Goal: Find contact information: Find contact information

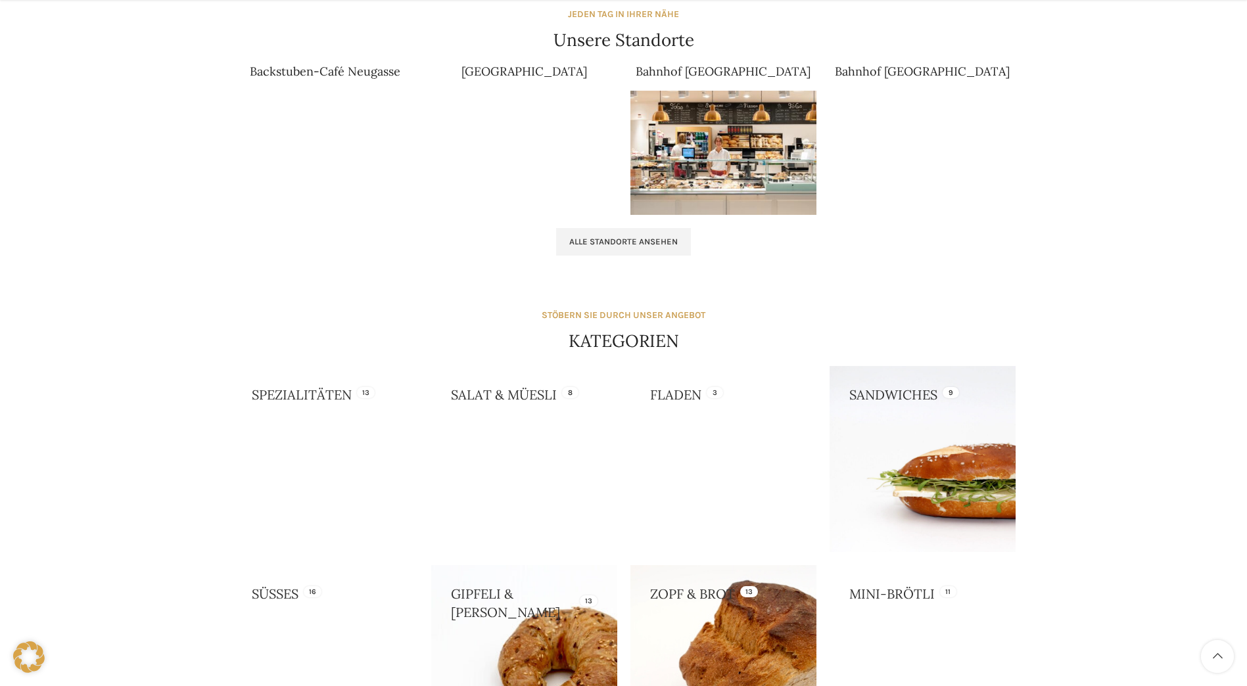
scroll to position [986, 0]
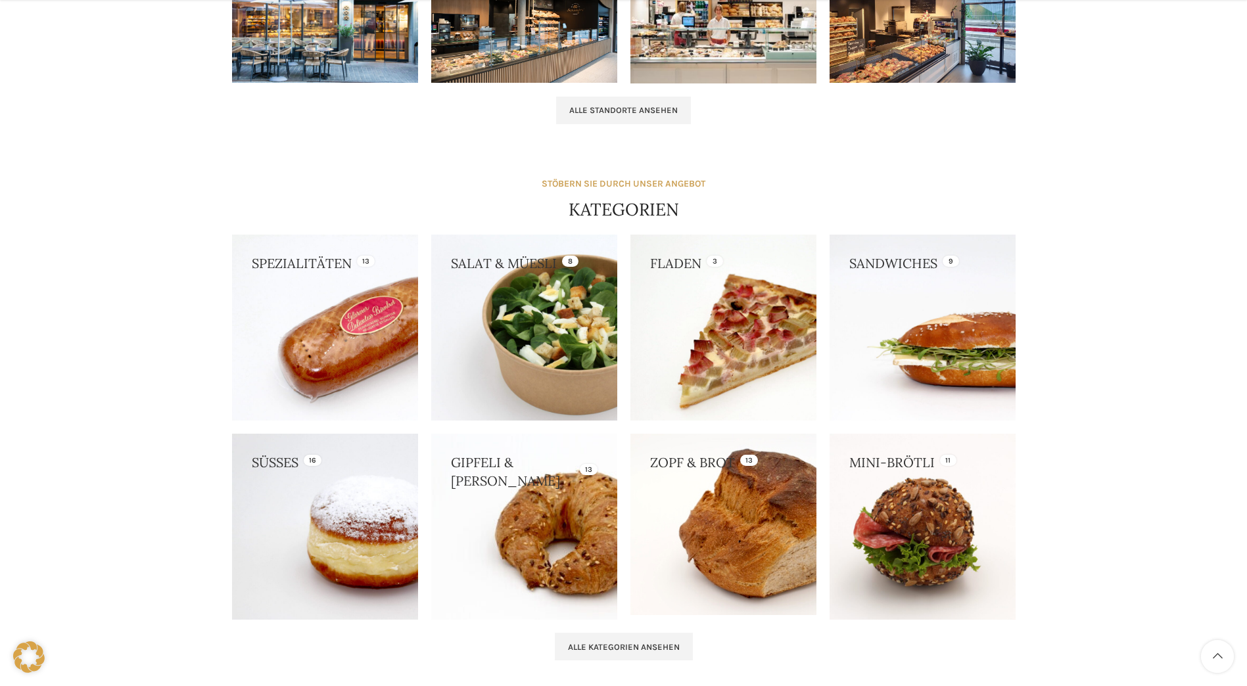
click at [521, 532] on link at bounding box center [524, 527] width 186 height 186
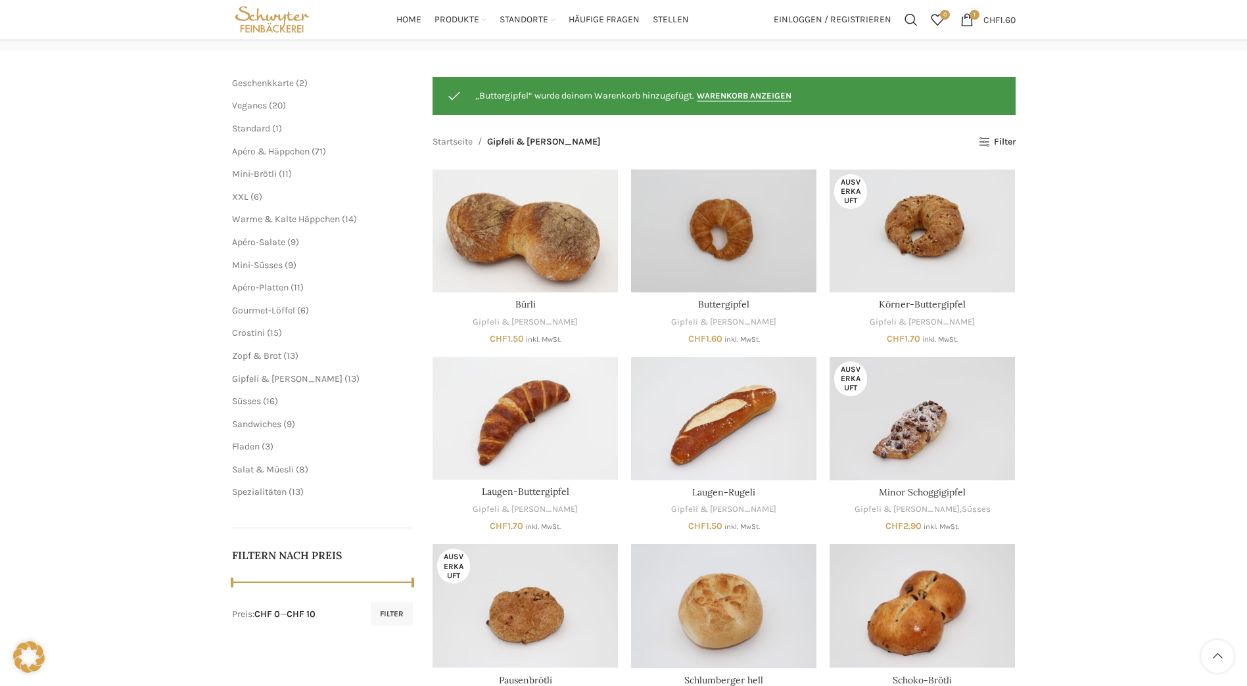
scroll to position [66, 0]
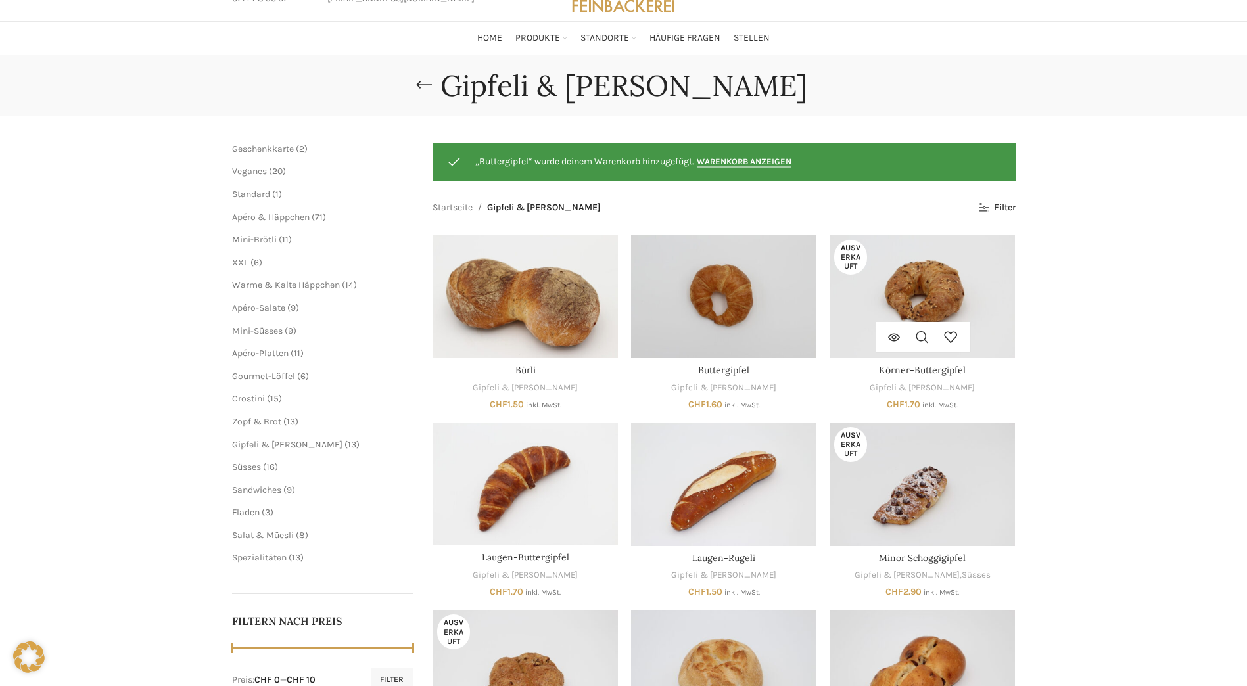
click at [920, 282] on img "Körner-Buttergipfel" at bounding box center [921, 297] width 185 height 124
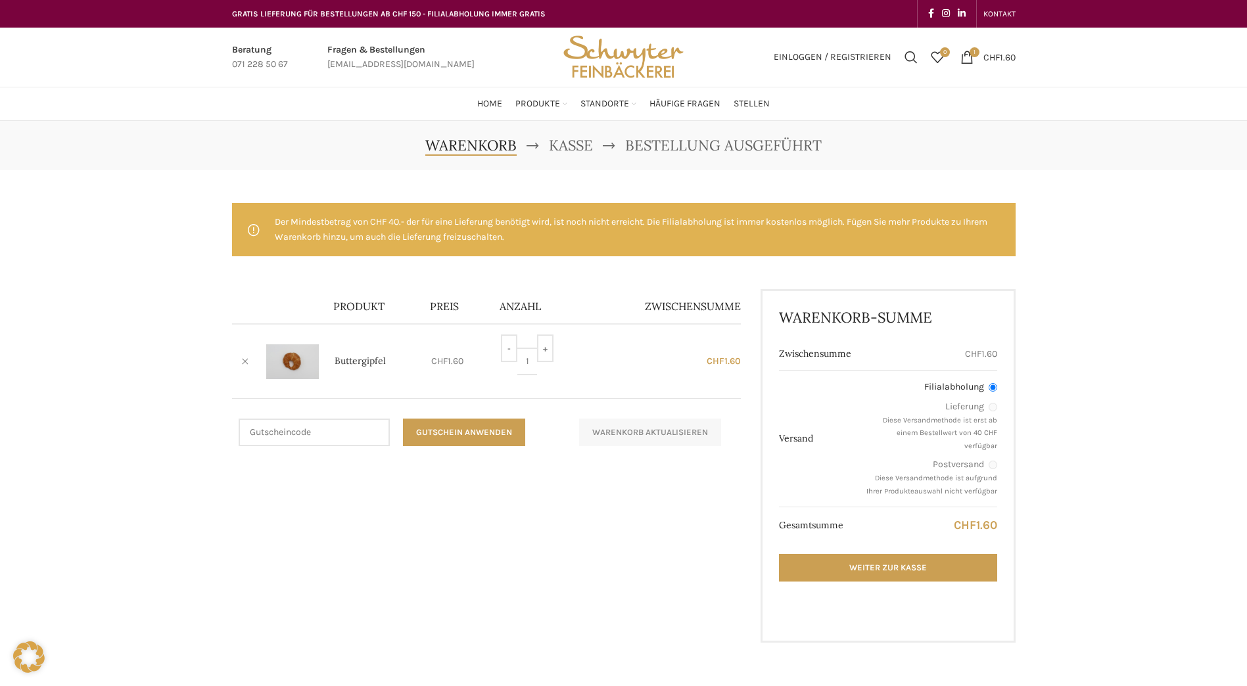
click at [244, 361] on link "×" at bounding box center [245, 362] width 20 height 20
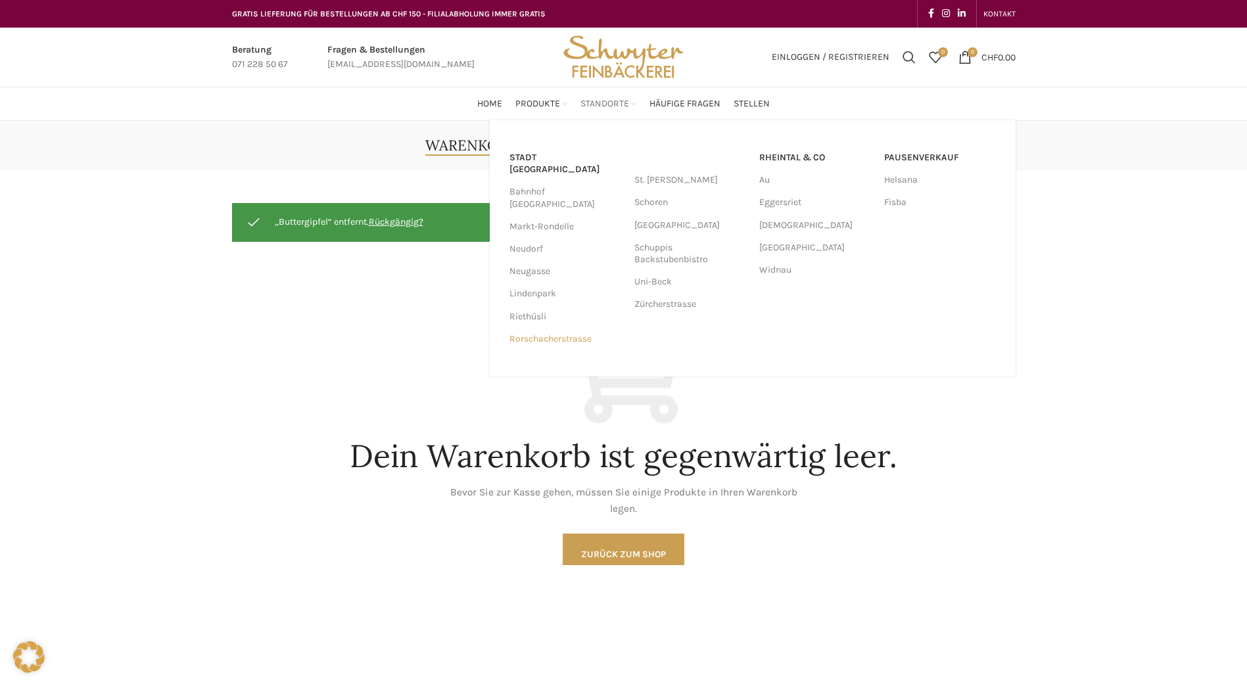
click at [542, 328] on link "Rorschacherstrasse" at bounding box center [565, 339] width 112 height 22
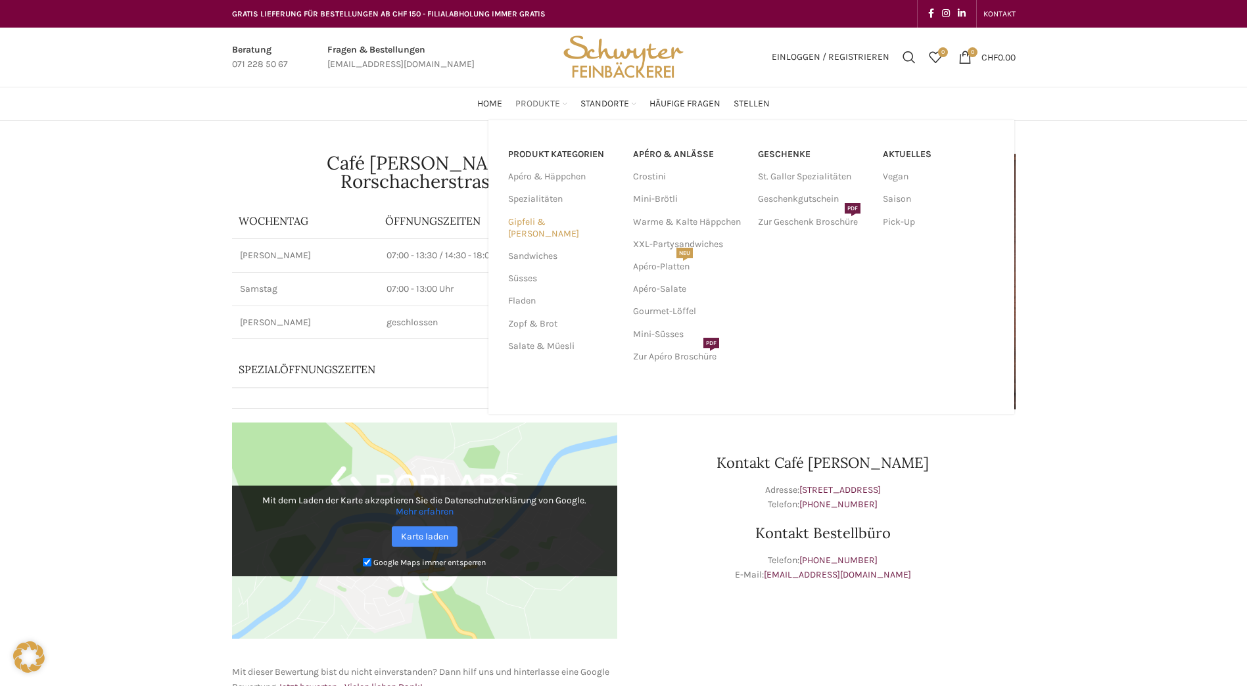
click at [551, 223] on link "Gipfeli & [PERSON_NAME]" at bounding box center [562, 228] width 109 height 34
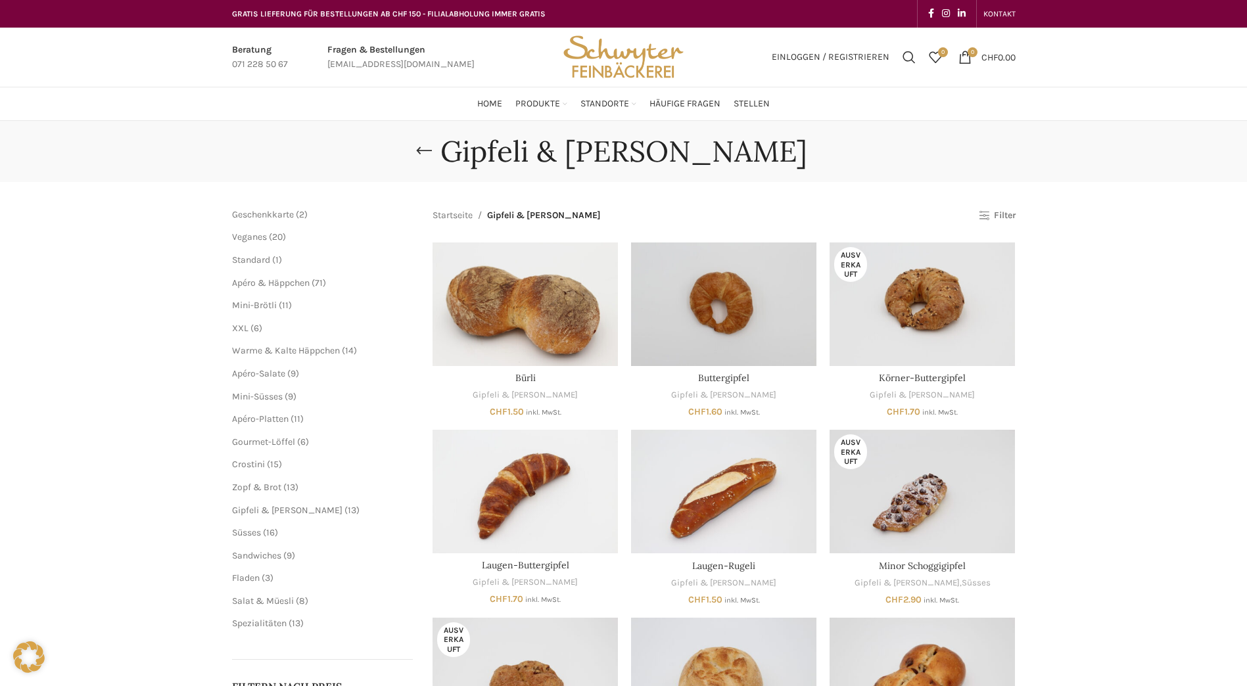
click at [1013, 220] on link "Filter" at bounding box center [997, 215] width 36 height 11
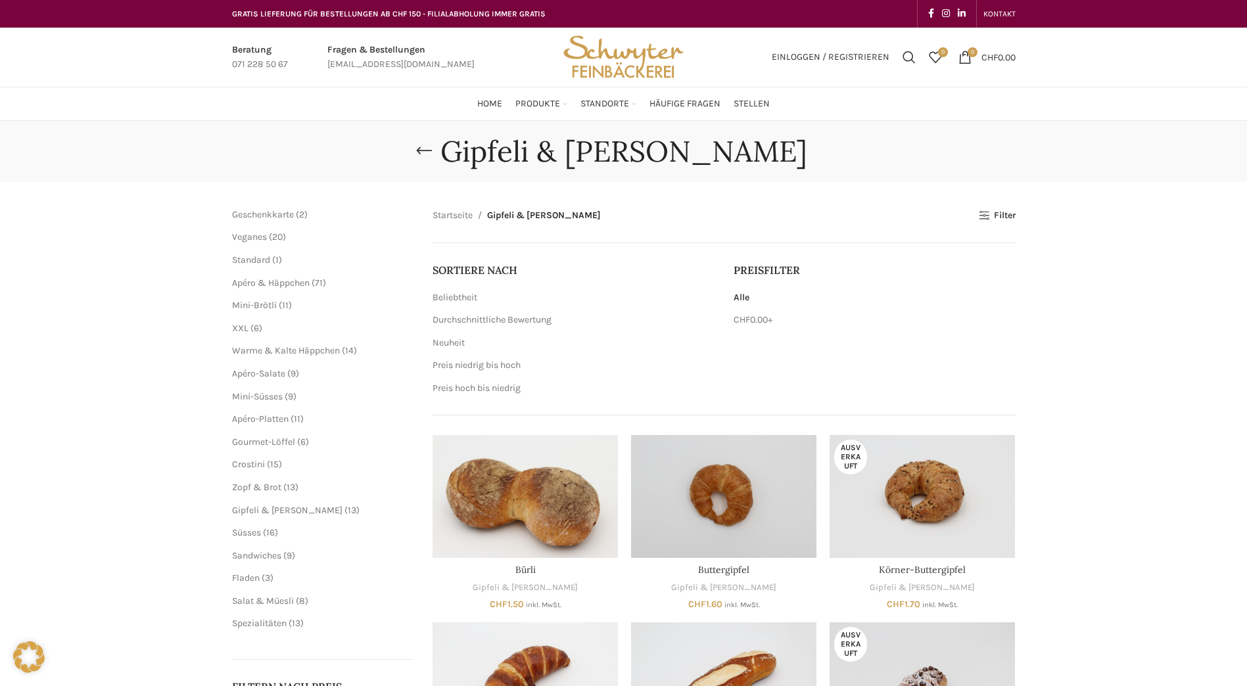
click at [1079, 358] on div "Gipfeli & [PERSON_NAME] [GEOGRAPHIC_DATA] Geschenkkarte 2 2 Produkte Veganes 20…" at bounding box center [623, 683] width 1247 height 1125
click at [409, 66] on link "Infobox link" at bounding box center [400, 58] width 147 height 30
click at [379, 85] on div "Beratung 071 228 50 67 Fragen & Bestellungen [EMAIL_ADDRESS][DOMAIN_NAME]" at bounding box center [388, 57] width 327 height 59
drag, startPoint x: 458, startPoint y: 64, endPoint x: 348, endPoint y: 66, distance: 109.8
click at [352, 66] on div "Beratung 071 228 50 67 Fragen & Bestellungen [EMAIL_ADDRESS][DOMAIN_NAME]" at bounding box center [388, 57] width 327 height 59
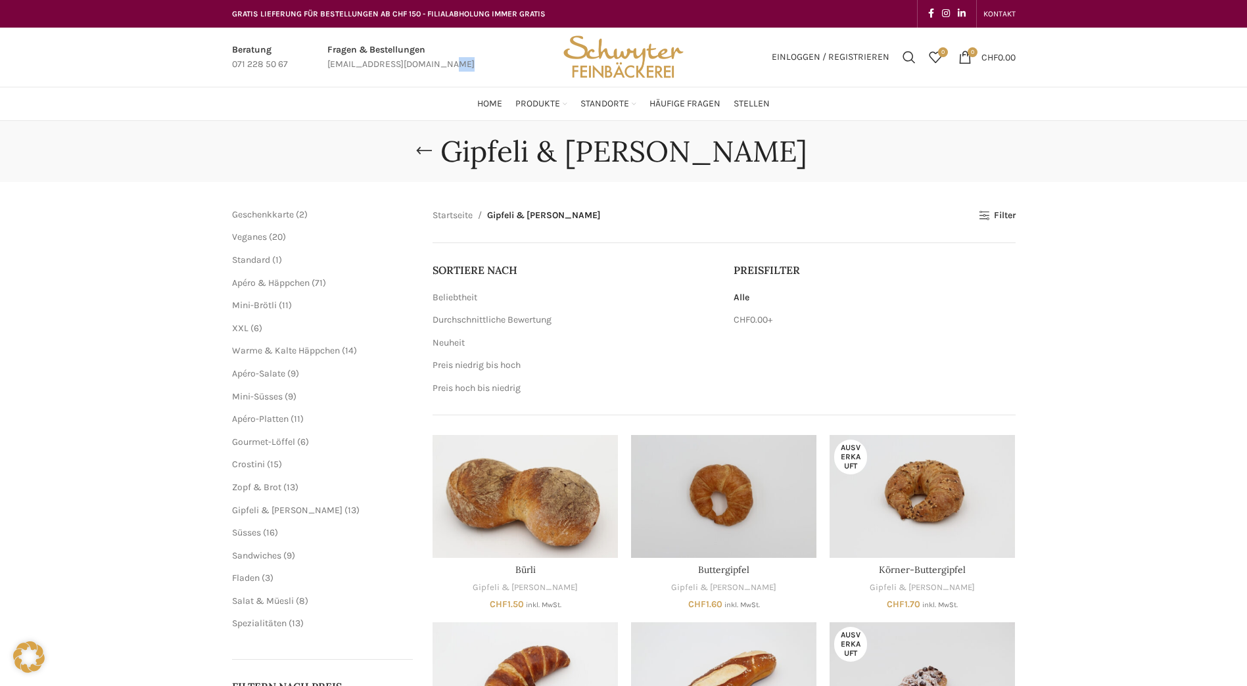
click at [329, 64] on link "Infobox link" at bounding box center [400, 58] width 147 height 30
drag, startPoint x: 326, startPoint y: 64, endPoint x: 419, endPoint y: 63, distance: 93.3
click at [419, 63] on div "Fragen & Bestellungen [EMAIL_ADDRESS][DOMAIN_NAME]" at bounding box center [401, 58] width 160 height 30
copy div "[EMAIL_ADDRESS][DOMAIN_NAME]"
